Goal: Understand process/instructions: Learn how to perform a task or action

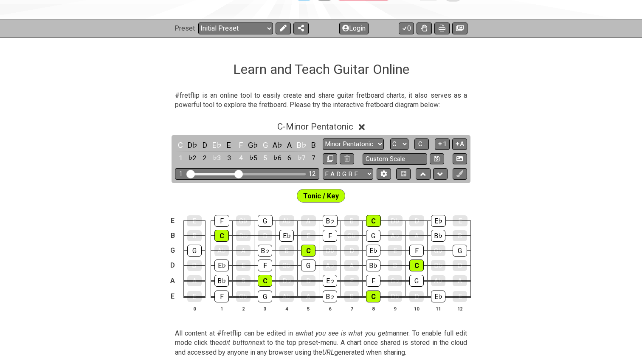
scroll to position [102, 0]
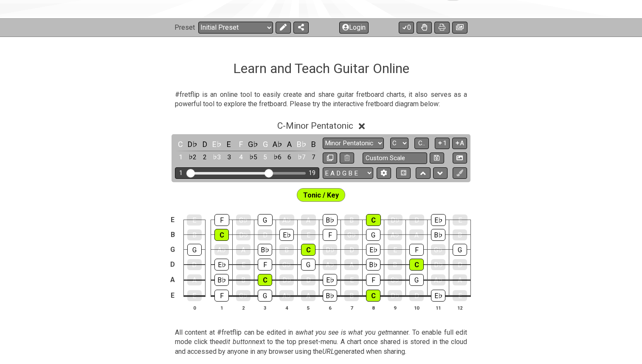
drag, startPoint x: 240, startPoint y: 171, endPoint x: 268, endPoint y: 172, distance: 27.6
click at [268, 172] on input "Visible fret range" at bounding box center [247, 172] width 121 height 0
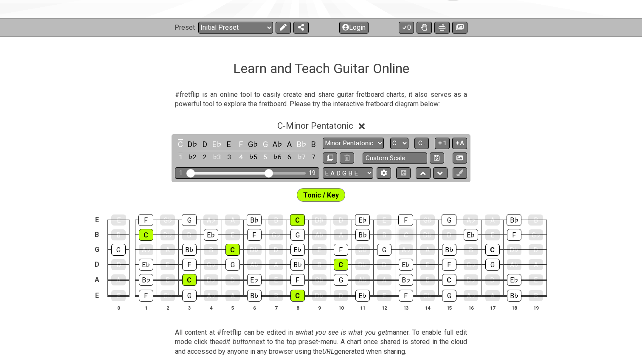
click at [403, 237] on div "C" at bounding box center [406, 234] width 14 height 11
click at [404, 233] on div "C" at bounding box center [406, 234] width 14 height 11
click at [324, 191] on span "Tonic / Key" at bounding box center [321, 195] width 36 height 12
click at [406, 233] on div "C" at bounding box center [406, 235] width 14 height 12
click at [406, 232] on div "C" at bounding box center [406, 235] width 14 height 12
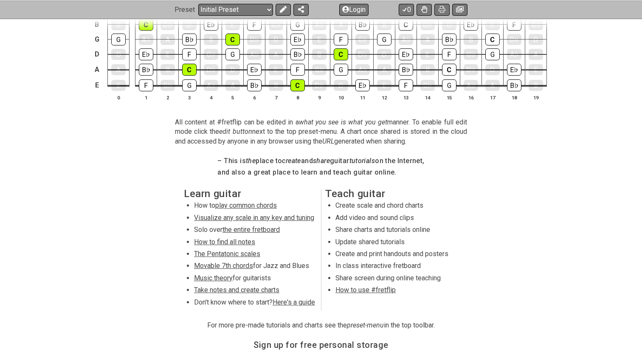
scroll to position [349, 0]
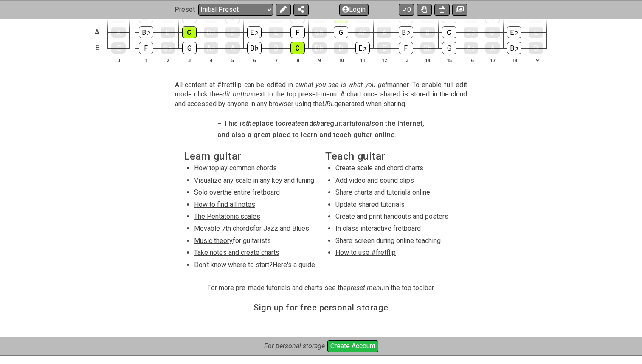
click at [221, 203] on span "How to find all notes" at bounding box center [224, 204] width 61 height 8
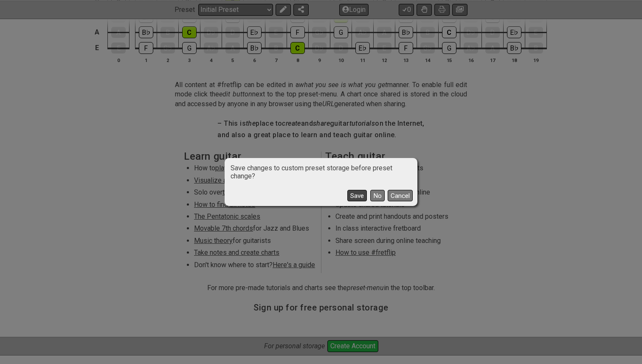
click at [358, 197] on button "Save" at bounding box center [357, 195] width 20 height 11
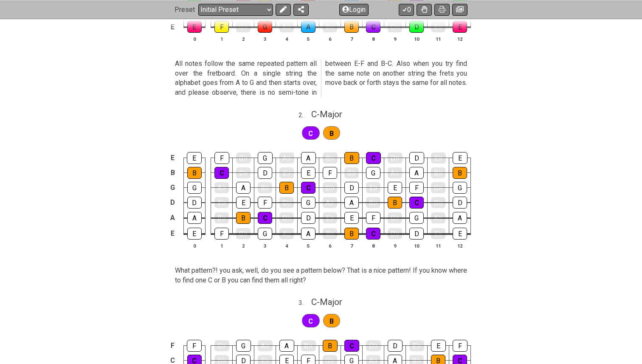
select select "/find-all-notes"
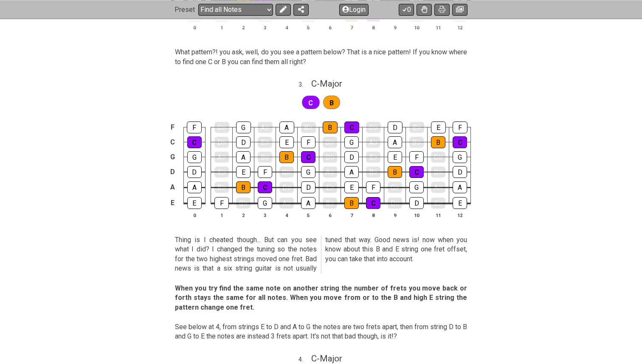
scroll to position [567, 0]
